Goal: Book appointment/travel/reservation

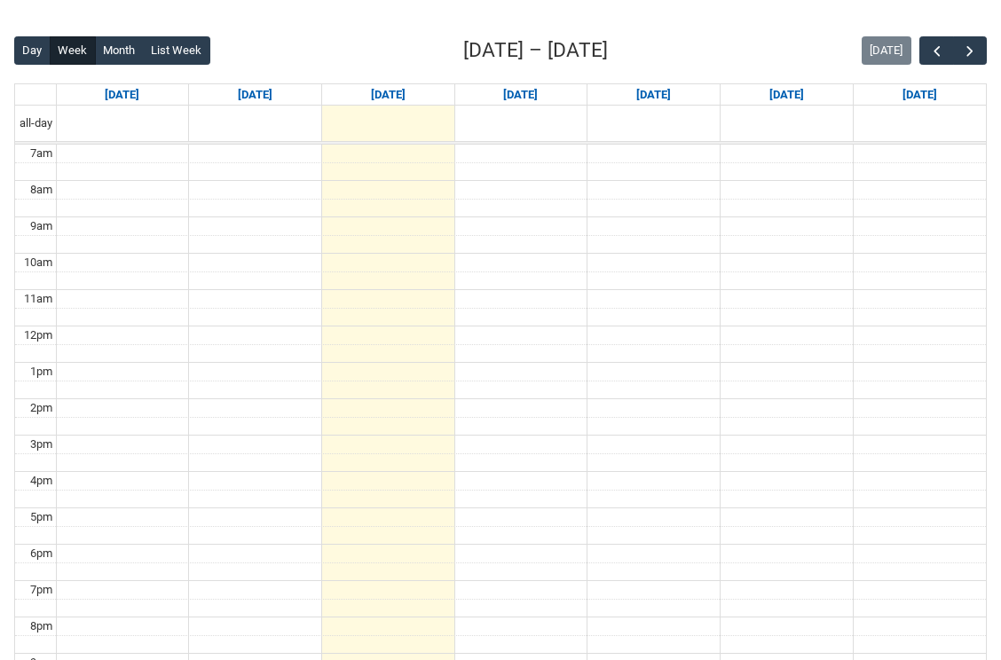
scroll to position [429, 0]
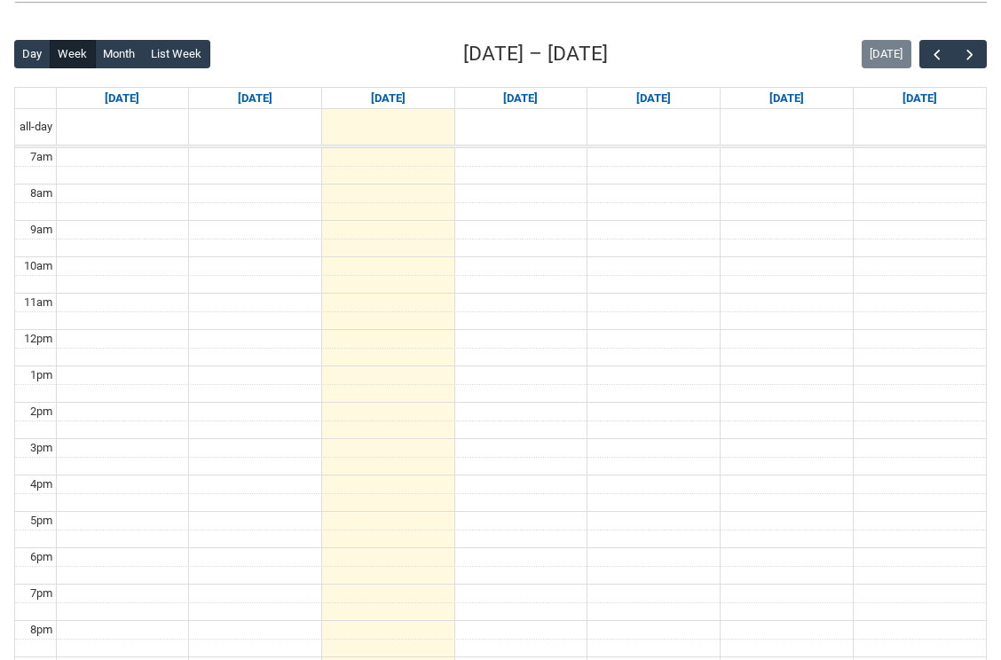
click at [525, 232] on td at bounding box center [521, 230] width 930 height 19
click at [964, 58] on span "button" at bounding box center [970, 55] width 18 height 18
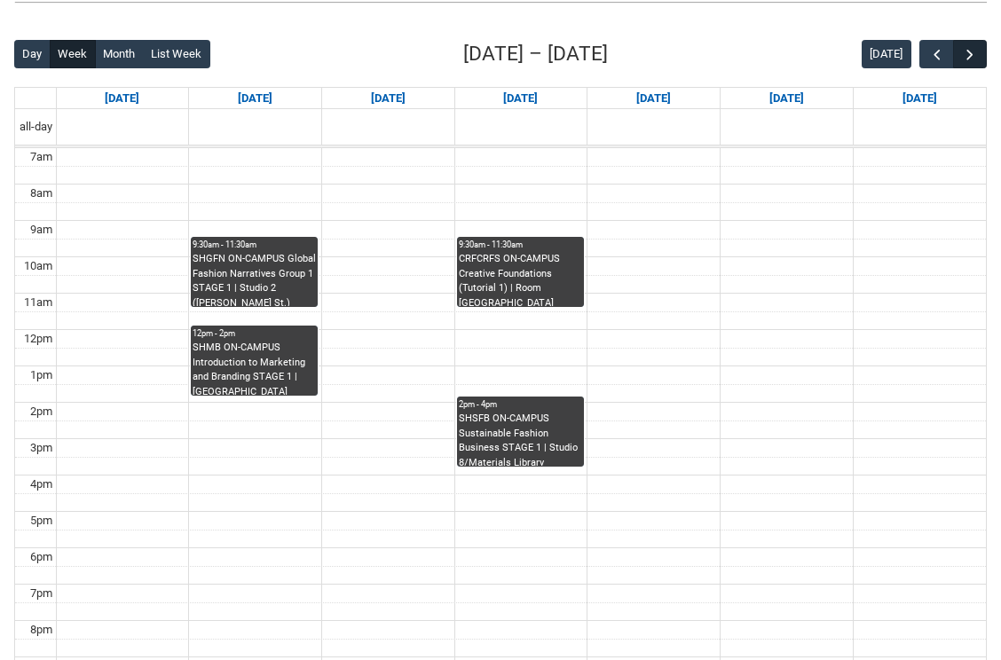
click at [967, 60] on span "button" at bounding box center [970, 55] width 18 height 18
click at [969, 54] on span "button" at bounding box center [970, 55] width 18 height 18
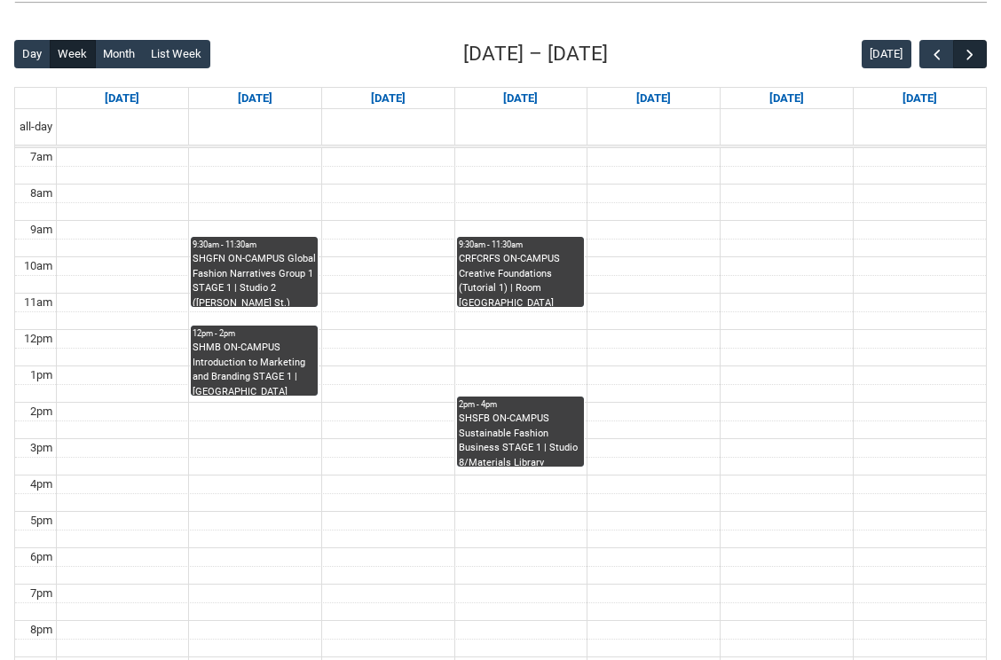
click at [969, 54] on span "button" at bounding box center [970, 55] width 18 height 18
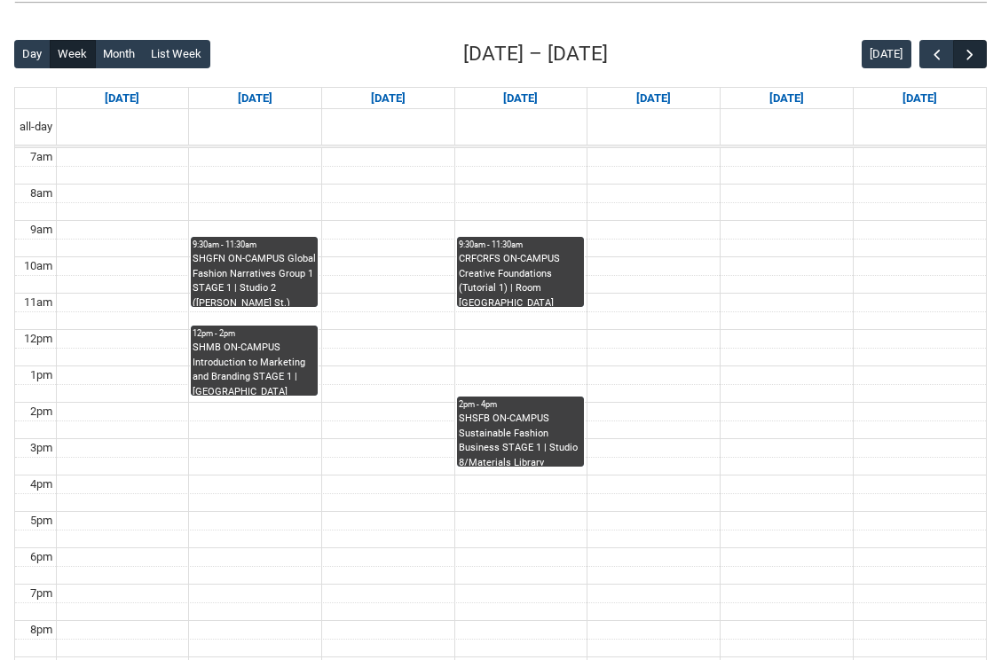
click at [969, 54] on span "button" at bounding box center [970, 55] width 18 height 18
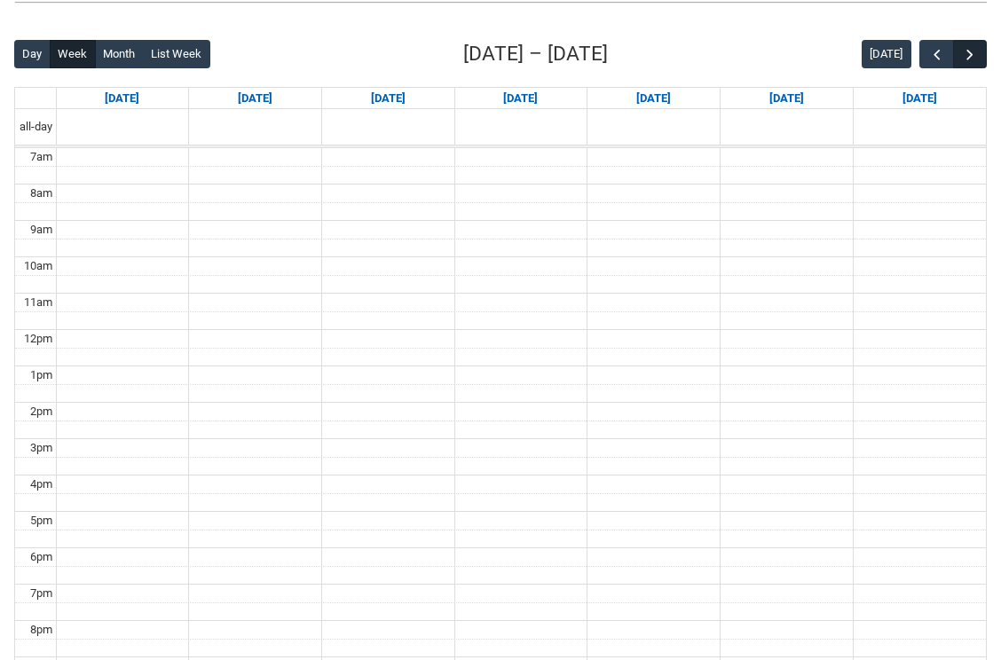
click at [969, 54] on span "button" at bounding box center [970, 55] width 18 height 18
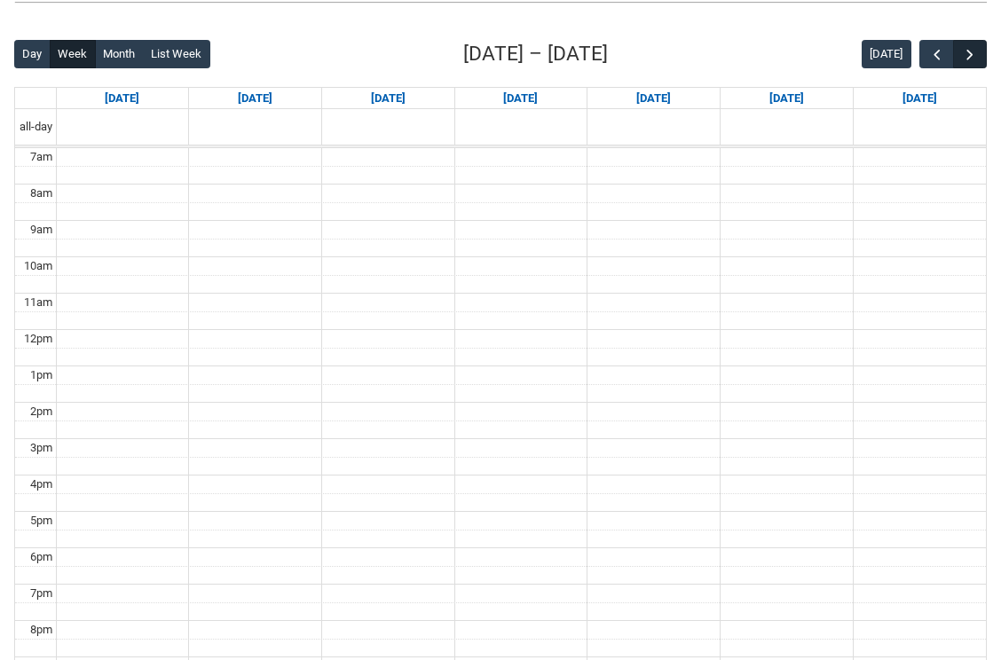
click at [969, 54] on span "button" at bounding box center [970, 55] width 18 height 18
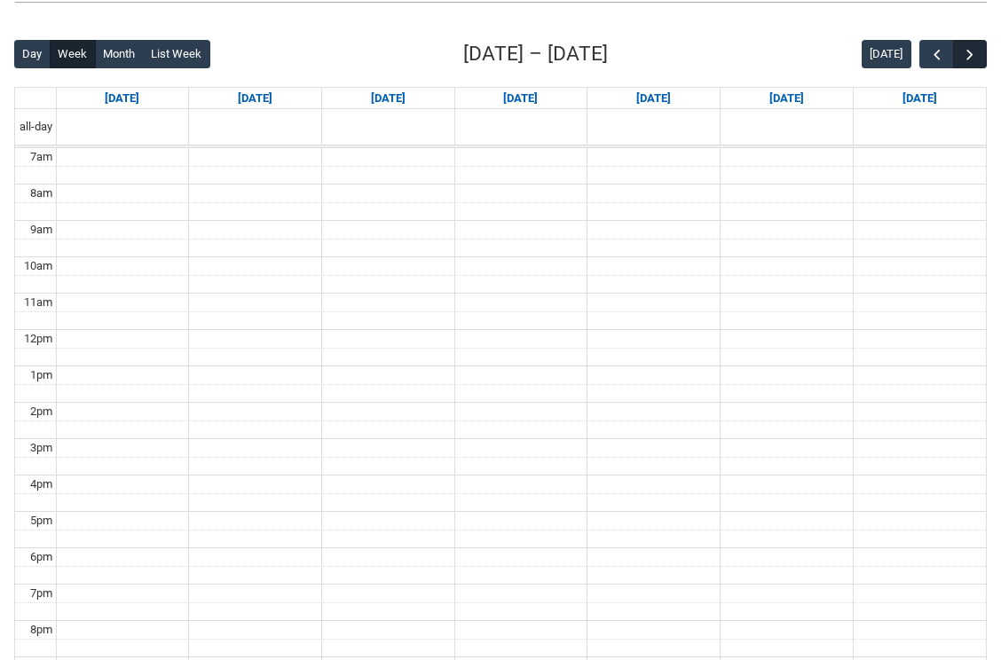
click at [969, 54] on span "button" at bounding box center [970, 55] width 18 height 18
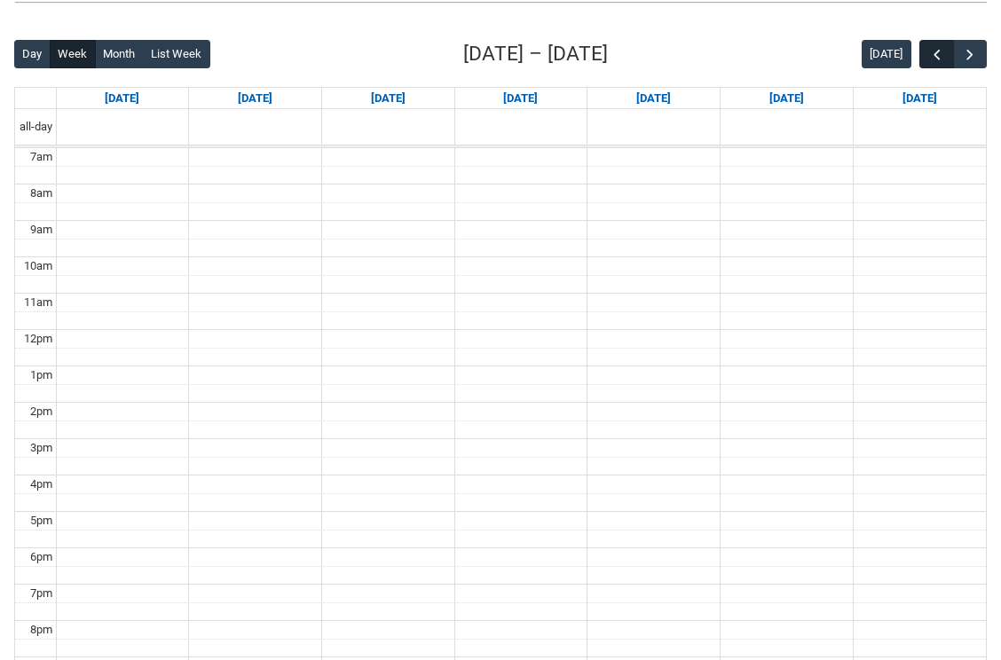
click at [938, 51] on span "button" at bounding box center [938, 55] width 18 height 18
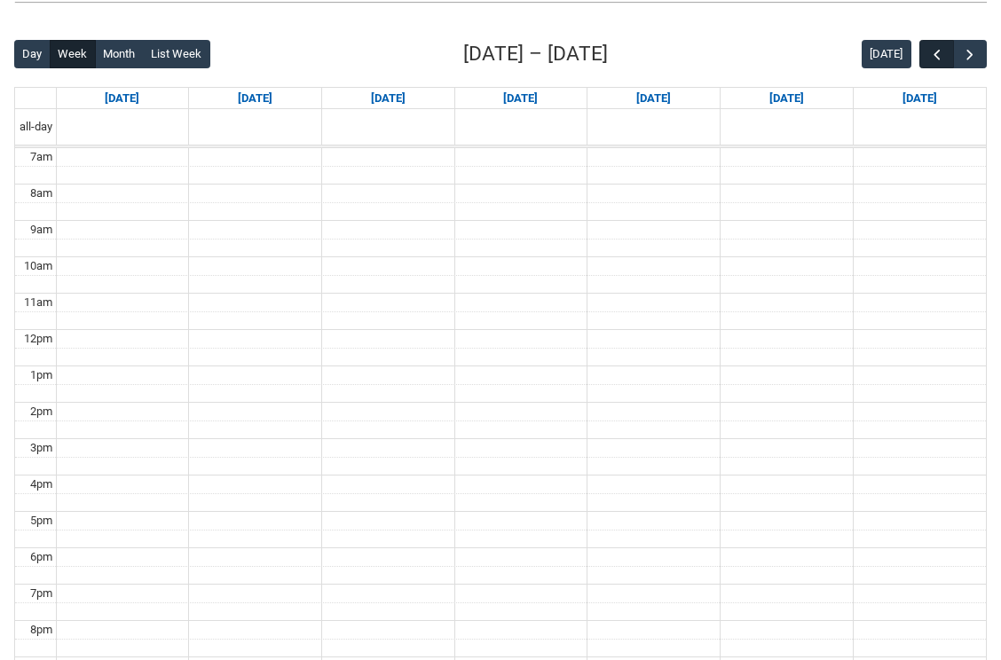
click at [938, 51] on span "button" at bounding box center [938, 55] width 18 height 18
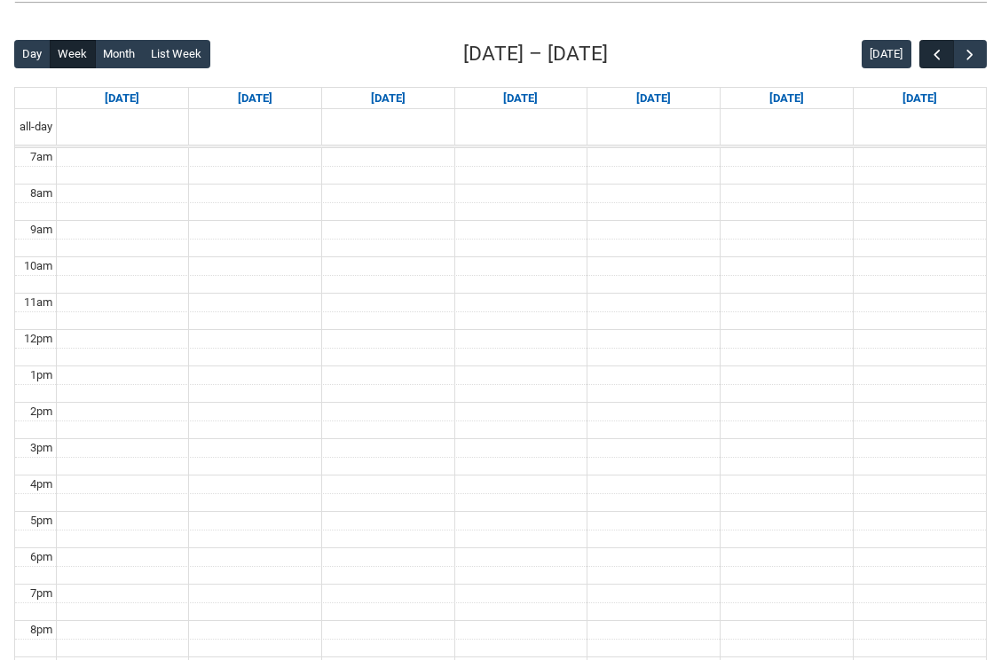
click at [938, 51] on span "button" at bounding box center [938, 55] width 18 height 18
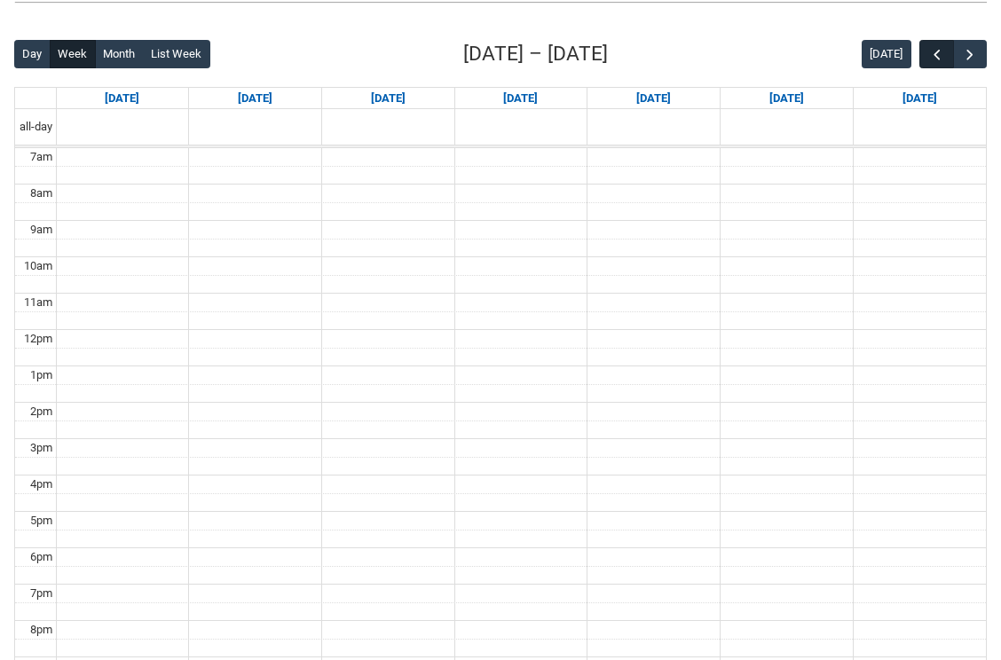
click at [938, 51] on span "button" at bounding box center [938, 55] width 18 height 18
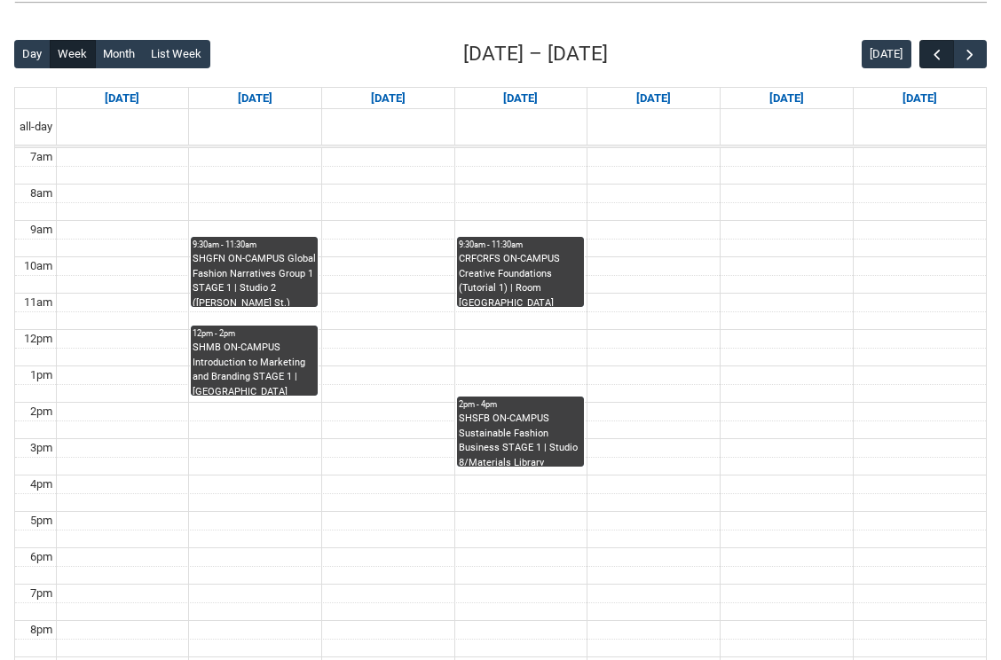
click at [938, 51] on span "button" at bounding box center [938, 55] width 18 height 18
click at [992, 43] on div "Back Loading... This page should update in a few seconds... Day Week Month List…" at bounding box center [500, 385] width 1001 height 720
click at [971, 49] on span "button" at bounding box center [970, 55] width 18 height 18
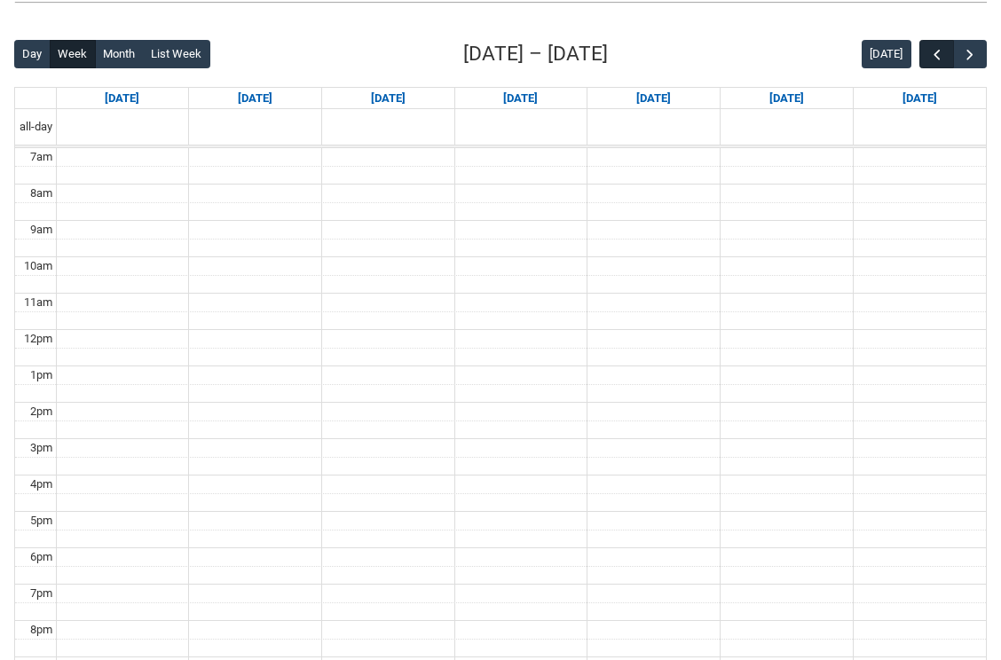
click at [936, 48] on span "button" at bounding box center [938, 55] width 18 height 18
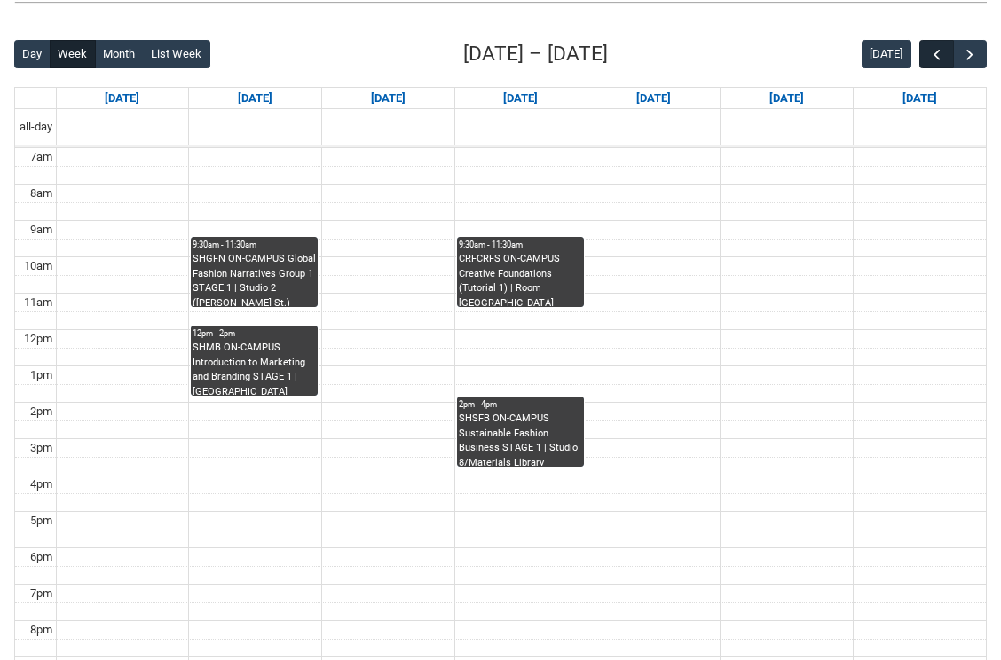
click at [936, 48] on span "button" at bounding box center [938, 55] width 18 height 18
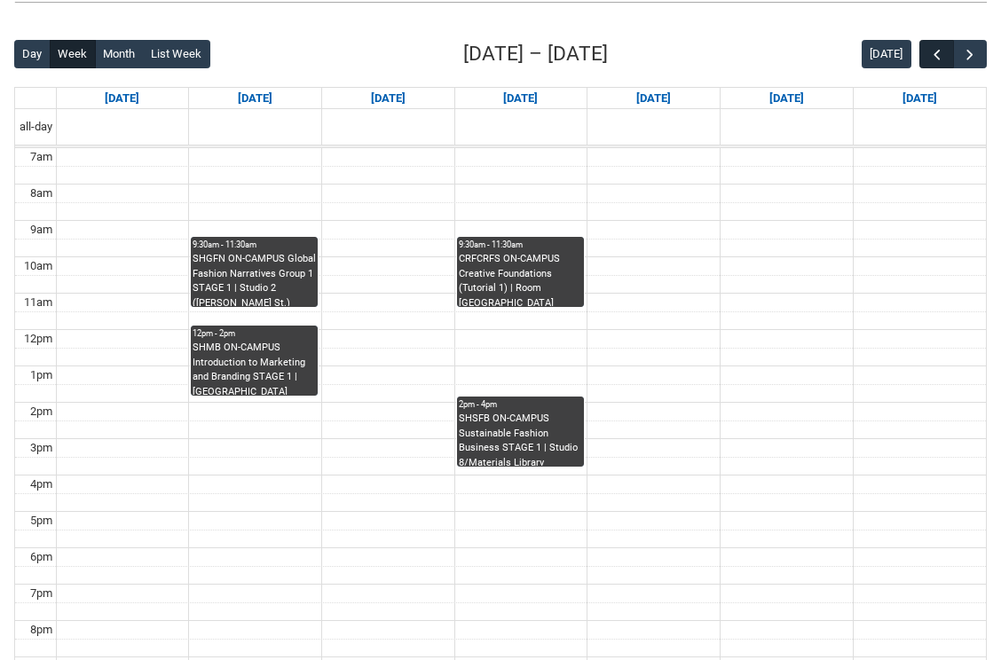
click at [936, 48] on span "button" at bounding box center [938, 55] width 18 height 18
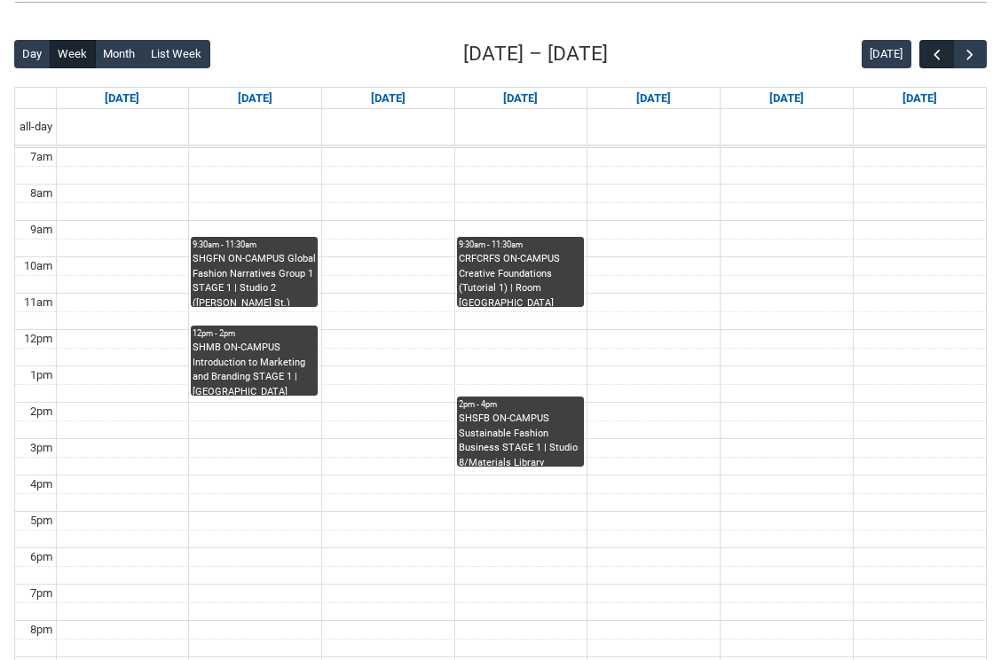
click at [936, 48] on span "button" at bounding box center [938, 55] width 18 height 18
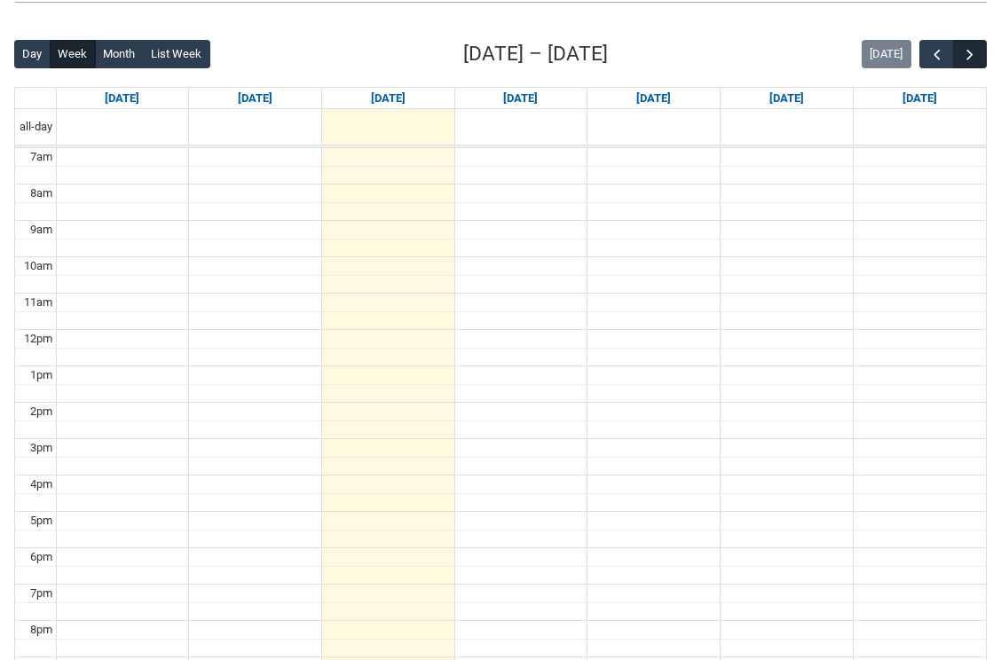
click at [976, 48] on span "button" at bounding box center [970, 55] width 18 height 18
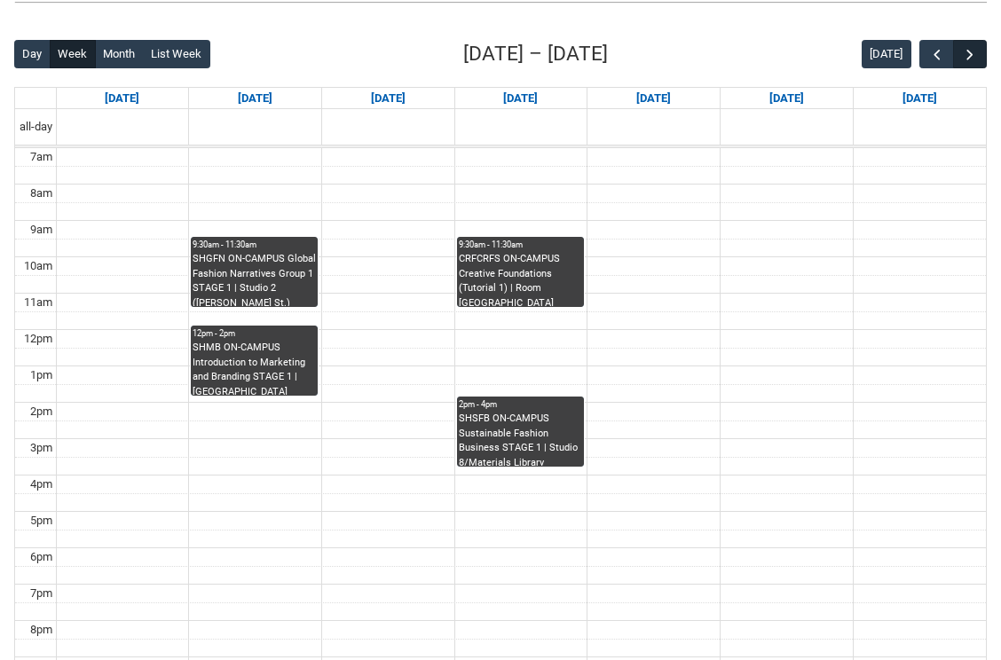
click at [978, 53] on span "button" at bounding box center [970, 55] width 18 height 18
click at [935, 50] on span "button" at bounding box center [938, 55] width 18 height 18
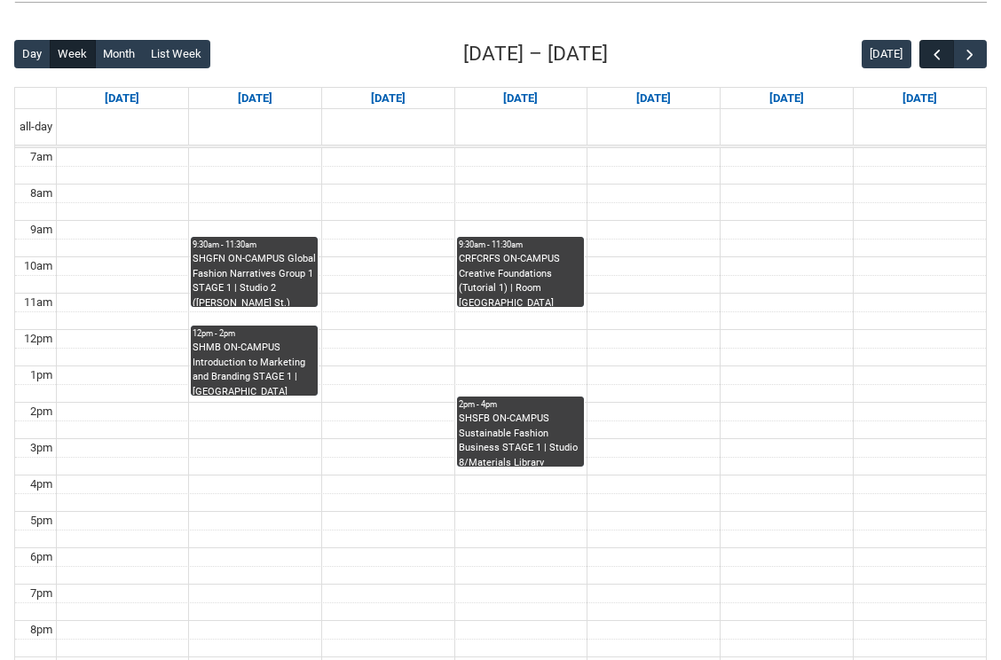
click at [935, 50] on span "button" at bounding box center [938, 55] width 18 height 18
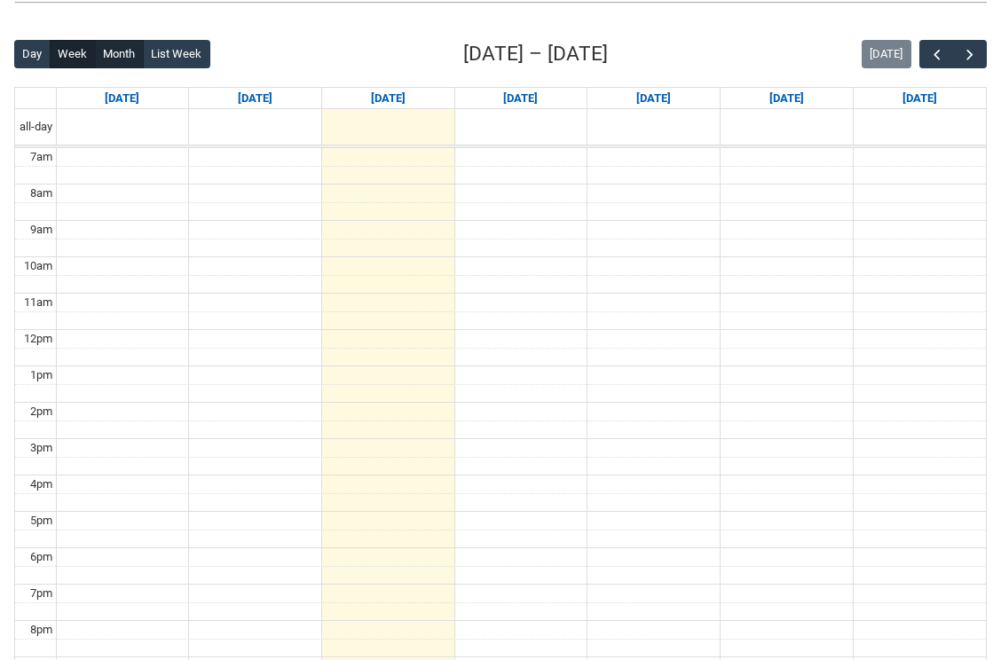
click at [117, 51] on button "Month" at bounding box center [119, 54] width 49 height 28
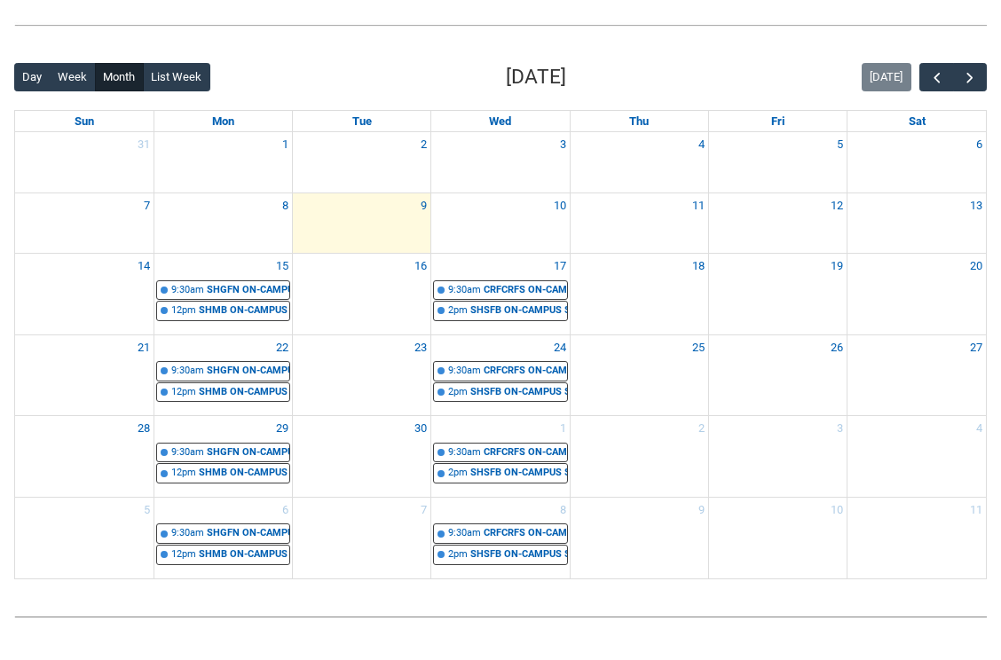
scroll to position [377, 0]
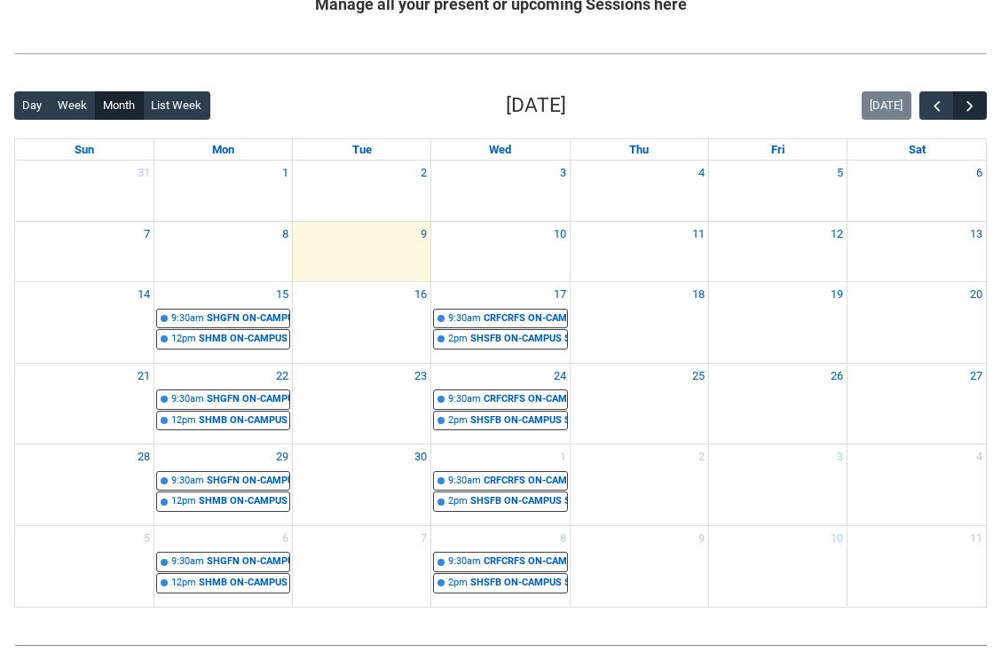
click at [974, 101] on span "button" at bounding box center [970, 107] width 18 height 18
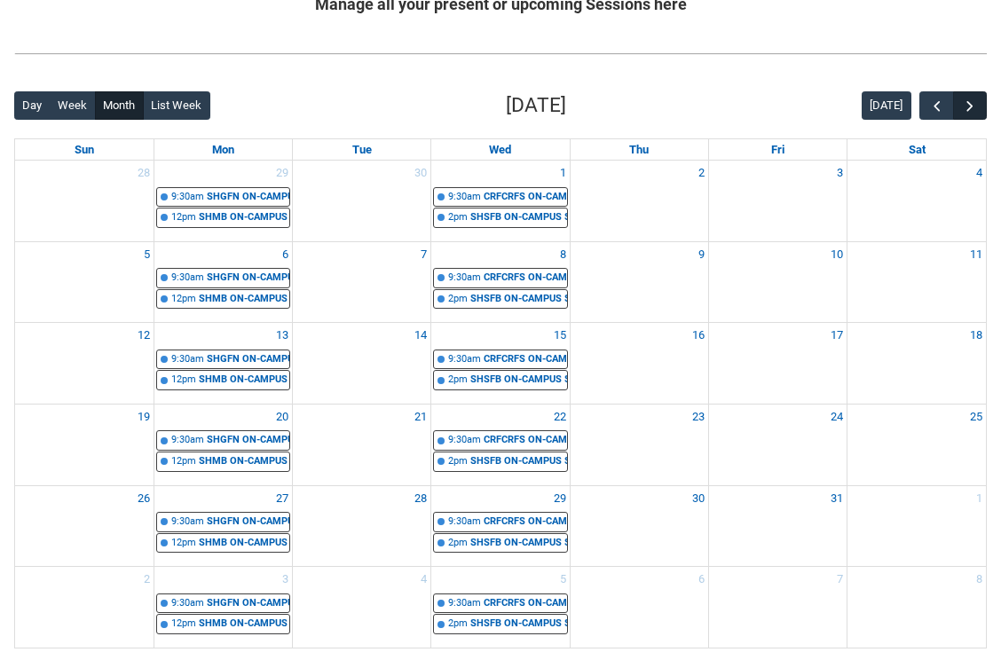
click at [974, 101] on span "button" at bounding box center [970, 107] width 18 height 18
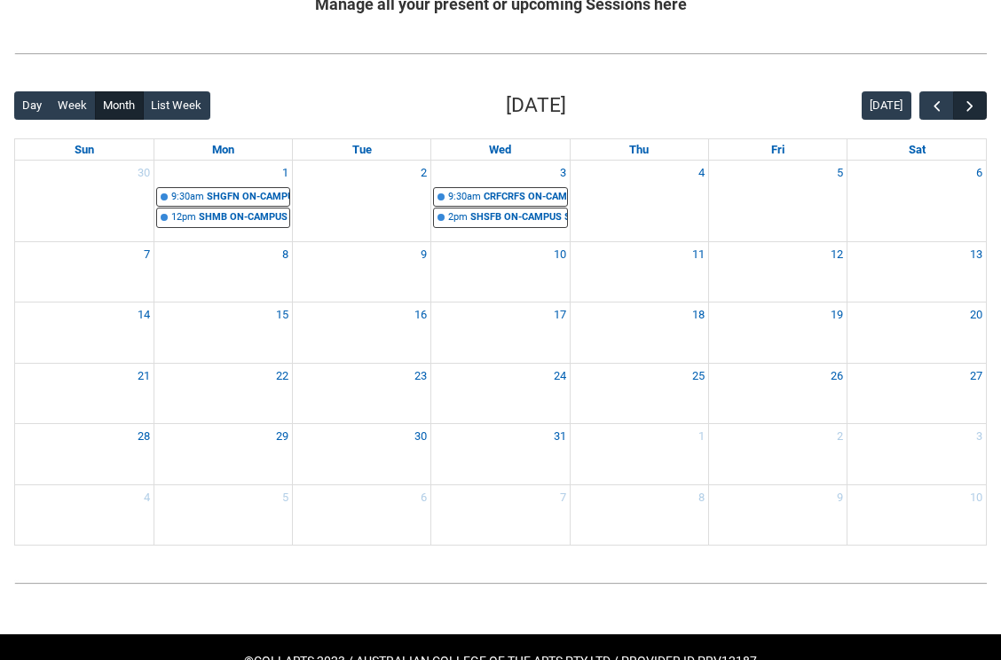
click at [974, 101] on span "button" at bounding box center [970, 107] width 18 height 18
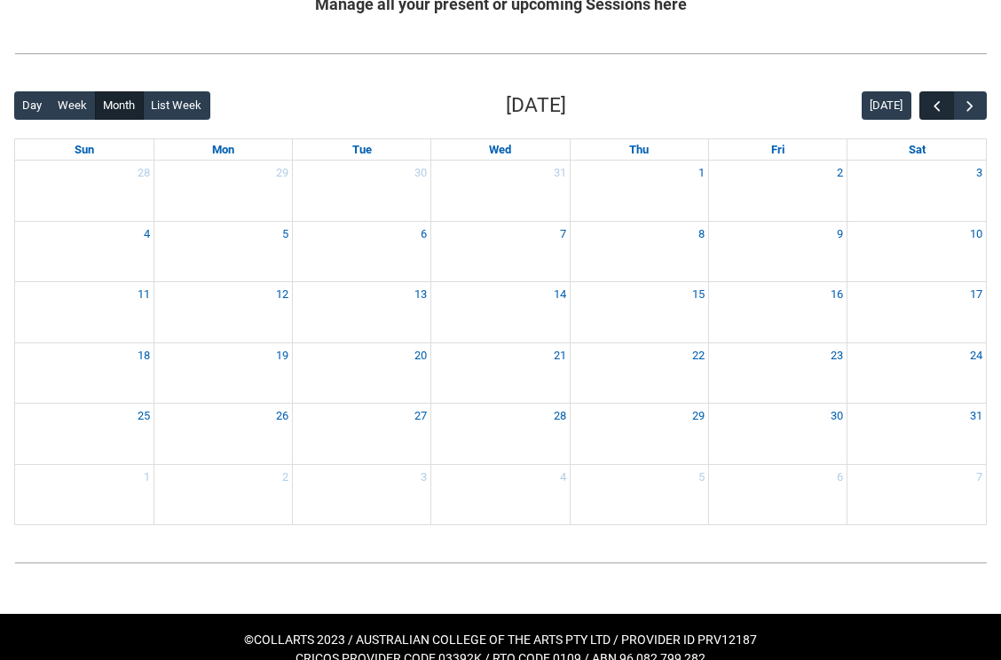
click at [934, 105] on span "button" at bounding box center [938, 107] width 18 height 18
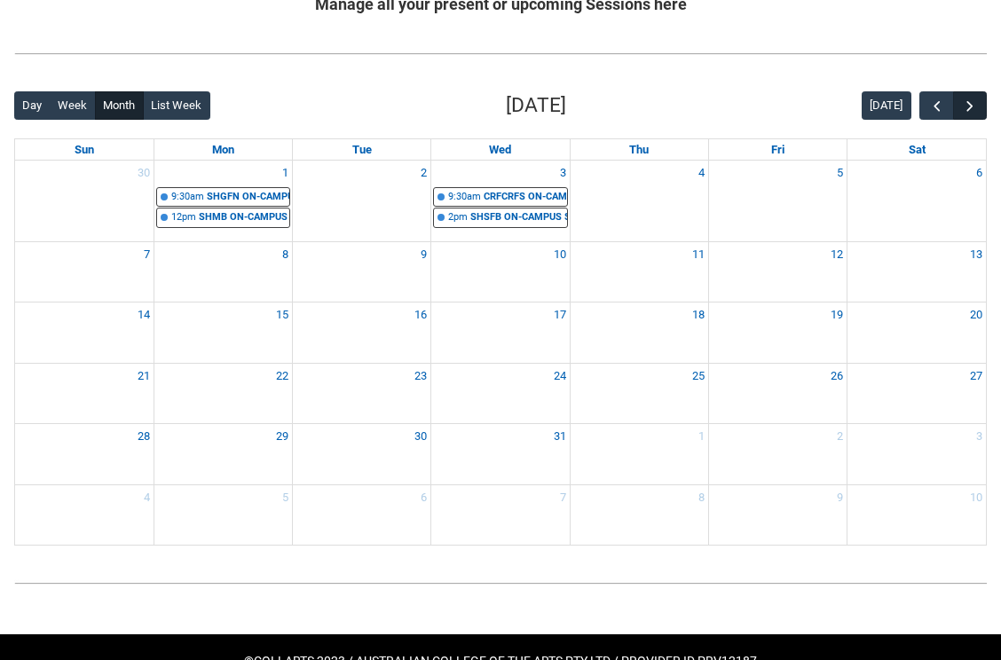
click at [973, 100] on span "button" at bounding box center [970, 107] width 18 height 18
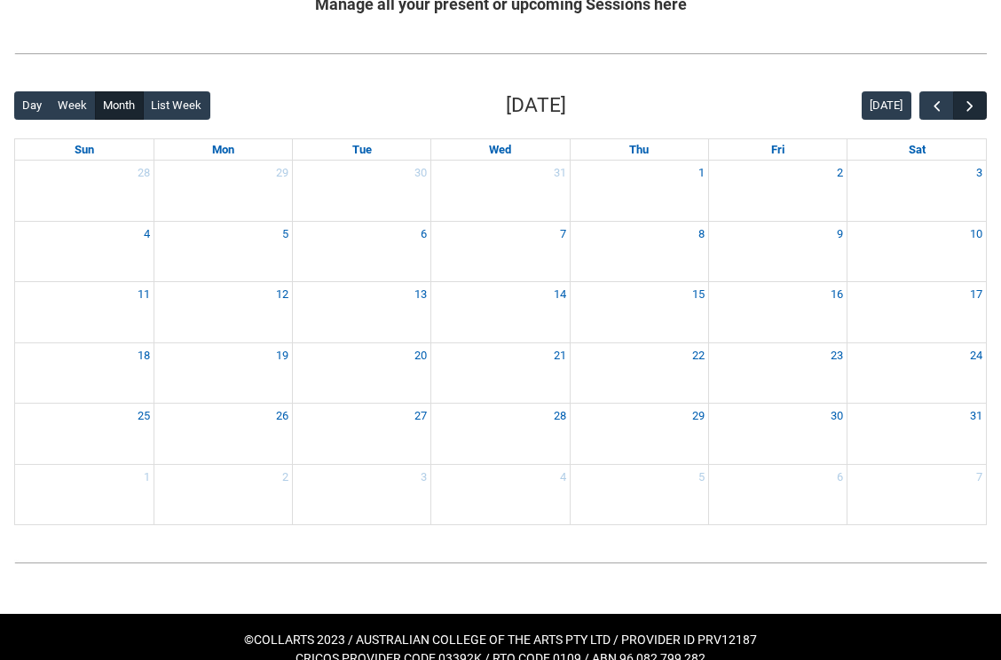
click at [973, 100] on span "button" at bounding box center [970, 107] width 18 height 18
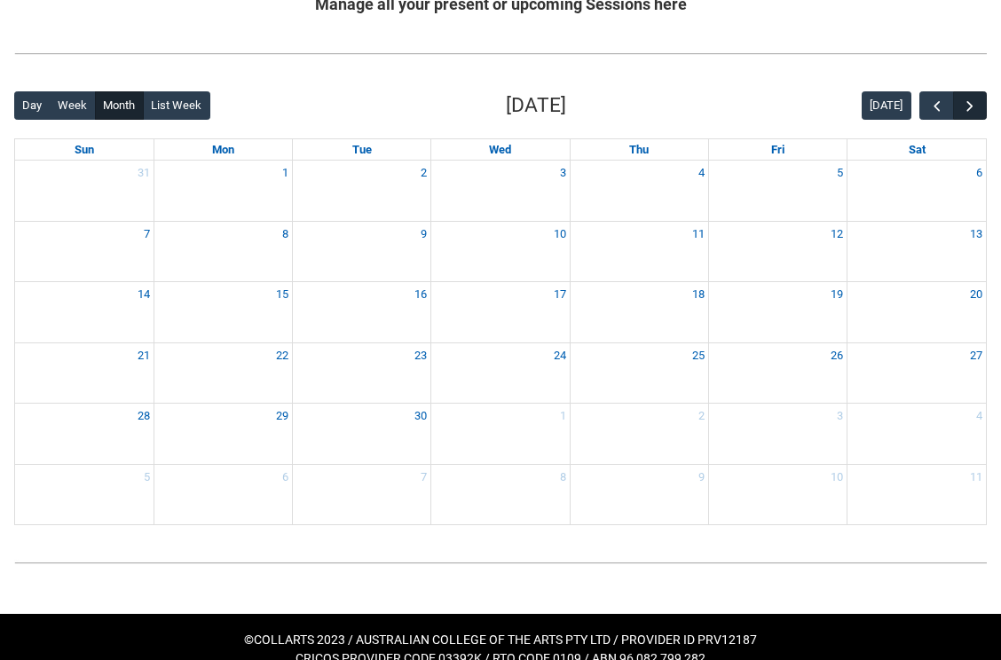
click at [973, 100] on span "button" at bounding box center [970, 107] width 18 height 18
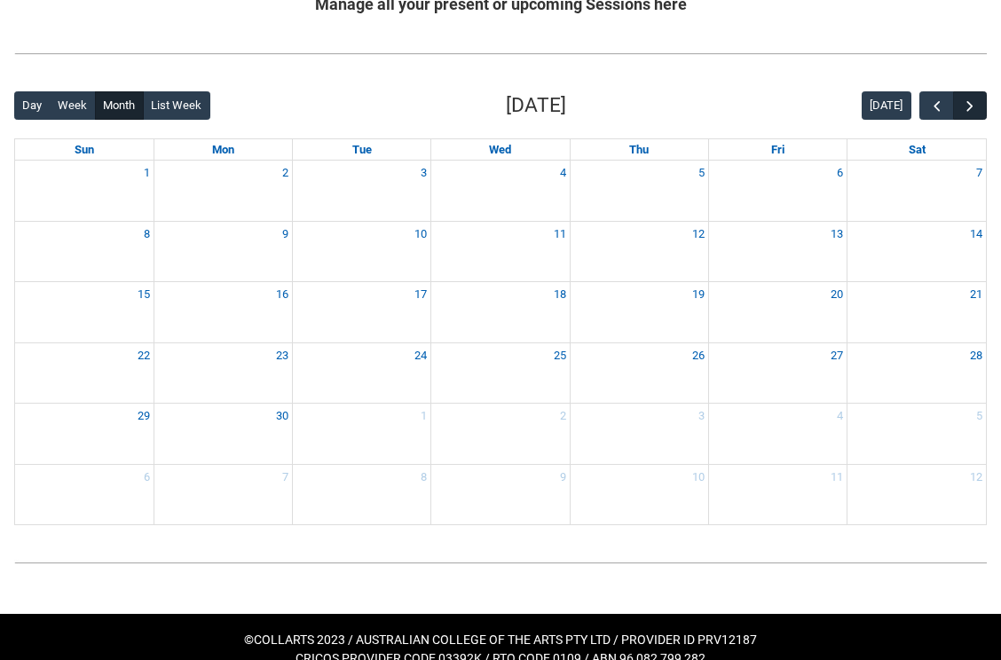
click at [973, 100] on span "button" at bounding box center [970, 107] width 18 height 18
click at [947, 96] on button "button" at bounding box center [937, 105] width 34 height 29
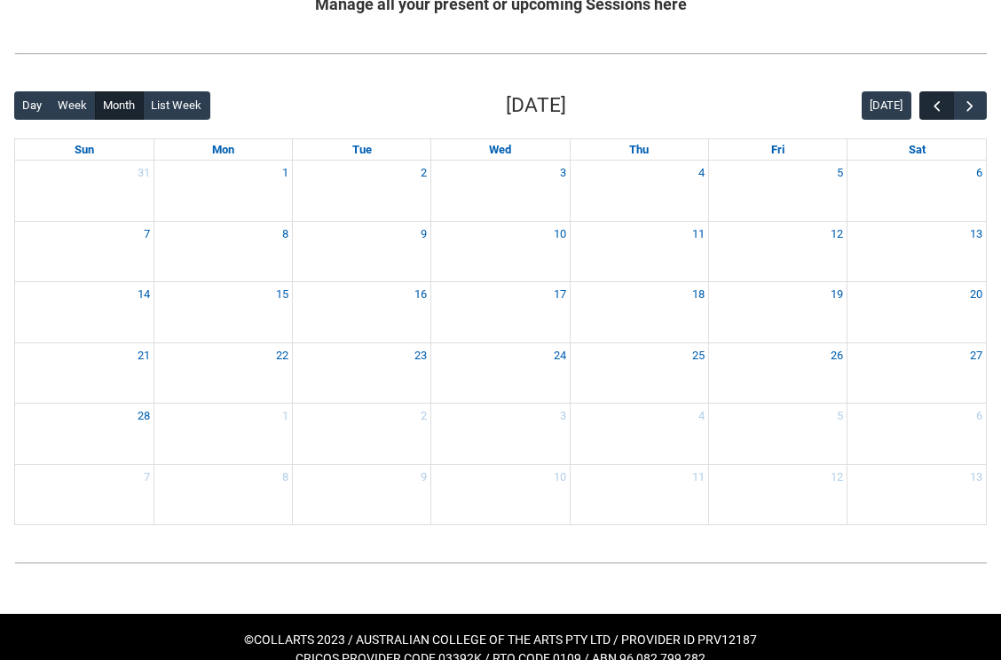
click at [947, 96] on button "button" at bounding box center [937, 105] width 34 height 29
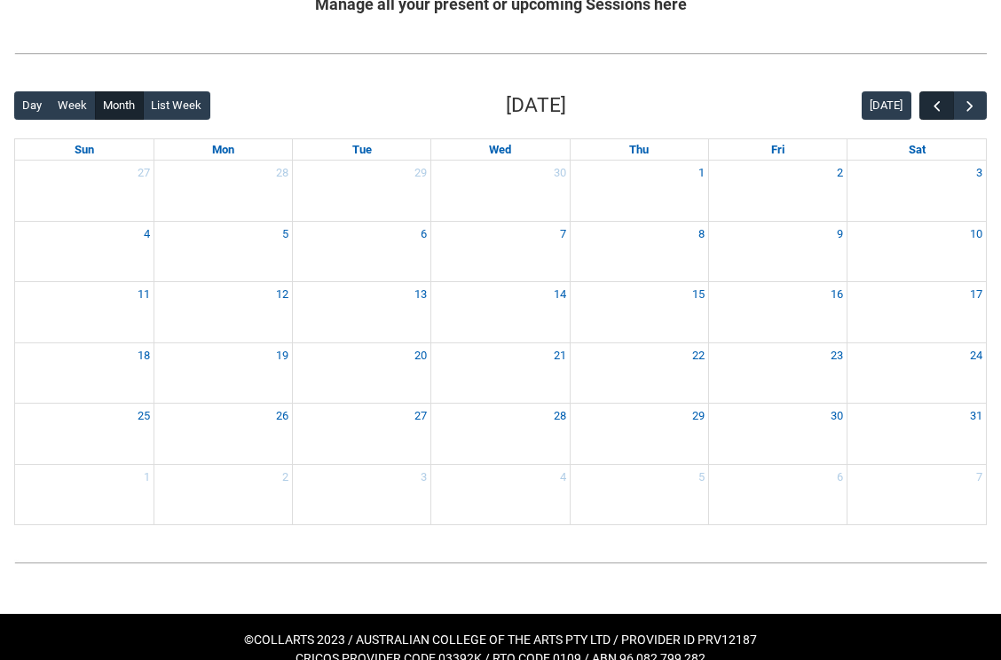
click at [947, 96] on button "button" at bounding box center [937, 105] width 34 height 29
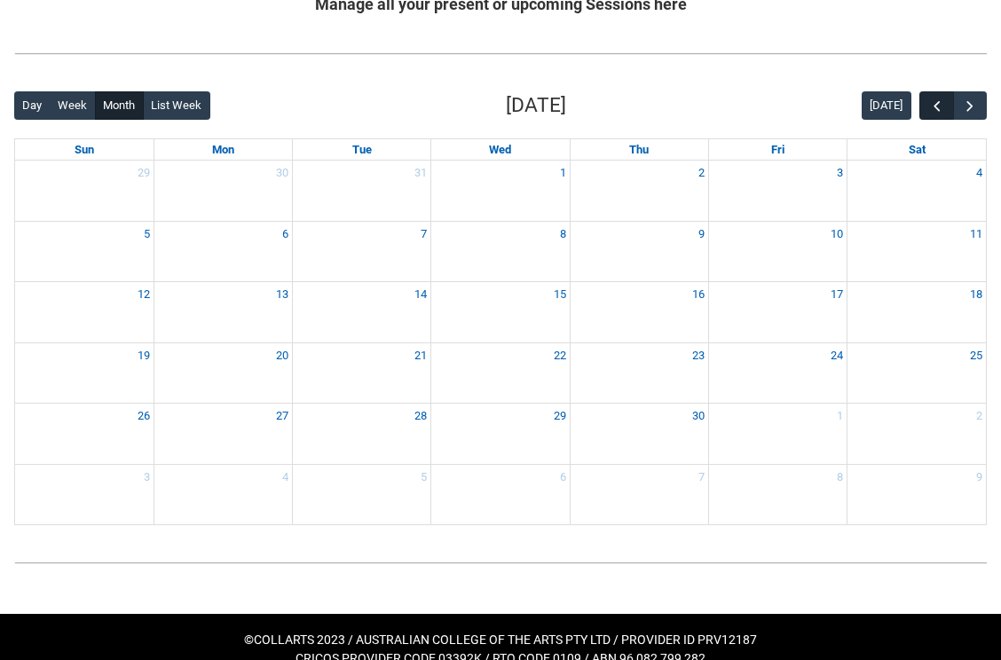
click at [947, 96] on button "button" at bounding box center [937, 105] width 34 height 29
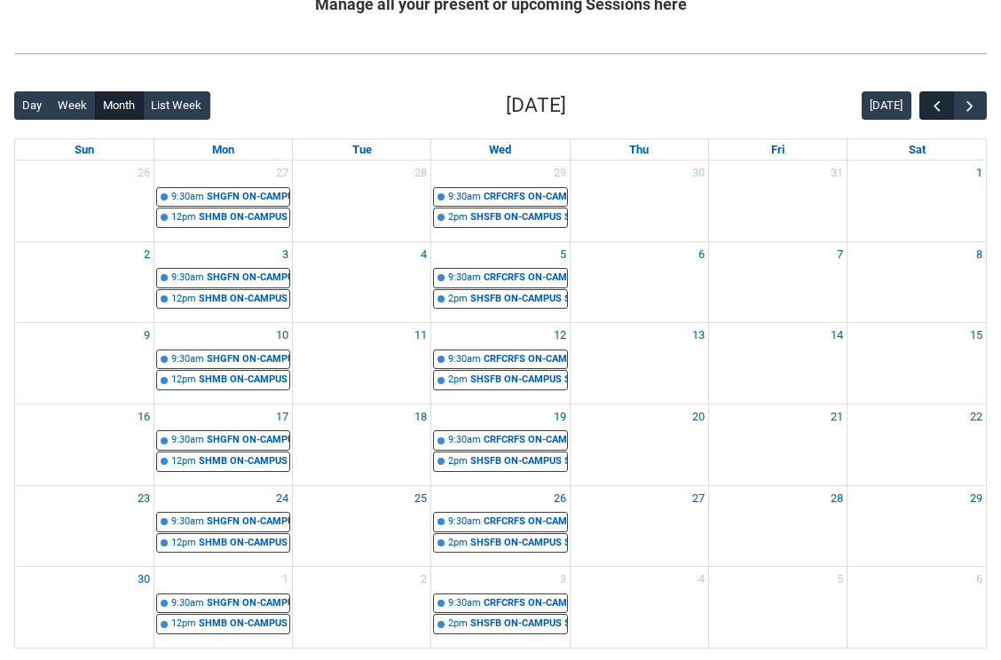
click at [947, 96] on button "button" at bounding box center [937, 105] width 34 height 29
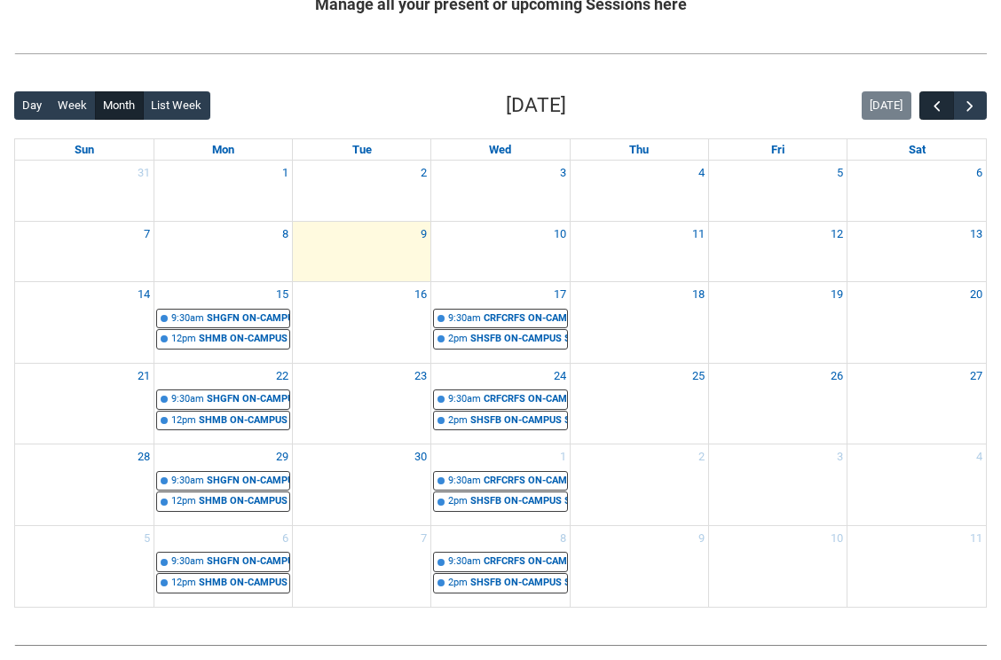
click at [947, 96] on button "button" at bounding box center [937, 105] width 34 height 29
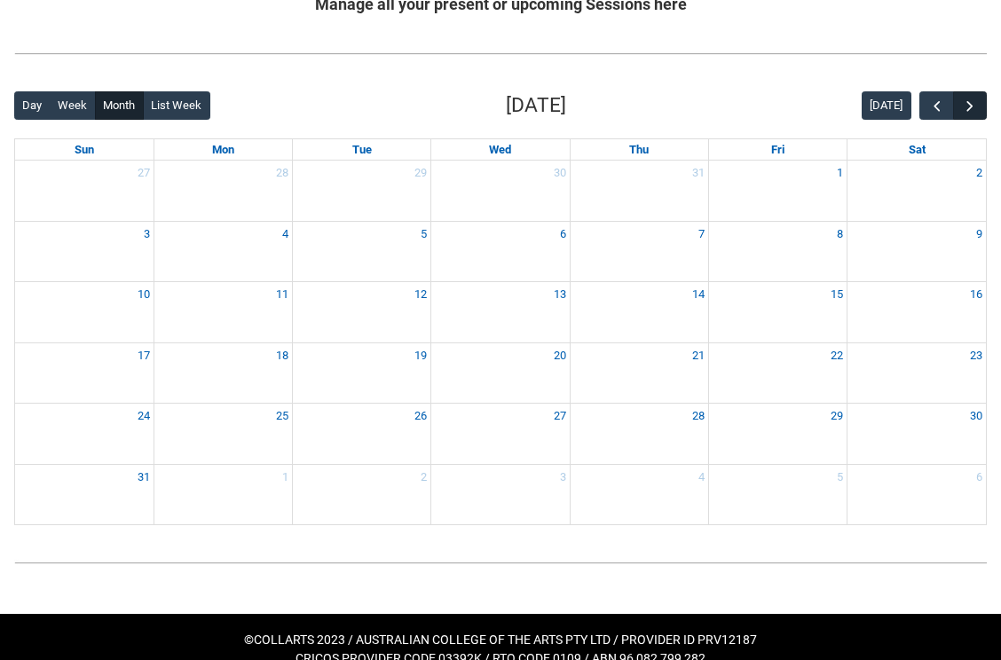
click at [972, 98] on span "button" at bounding box center [970, 107] width 18 height 18
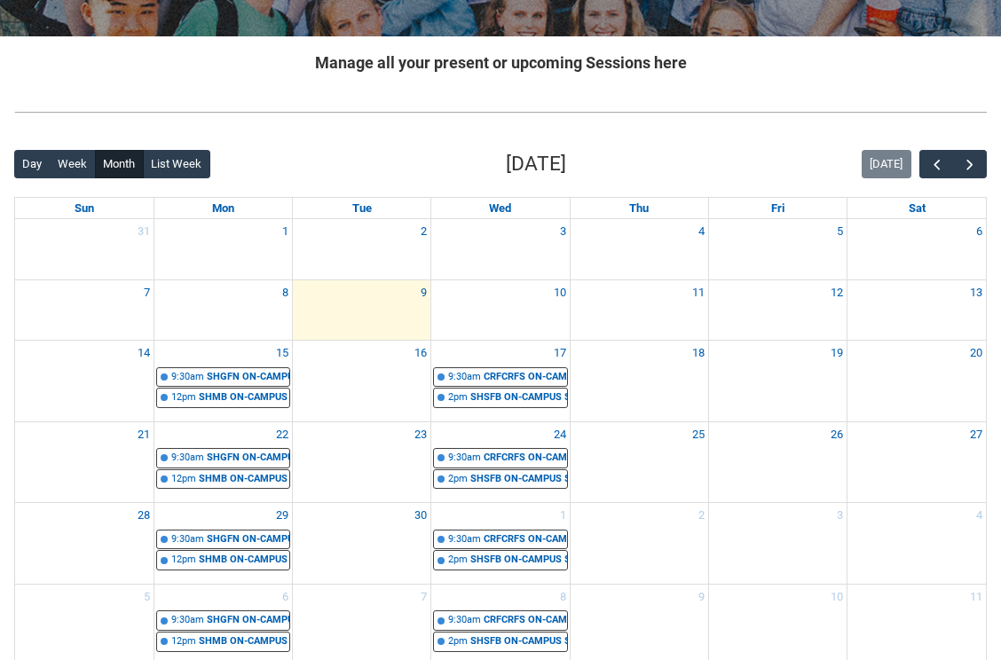
scroll to position [293, 0]
